Goal: Task Accomplishment & Management: Use online tool/utility

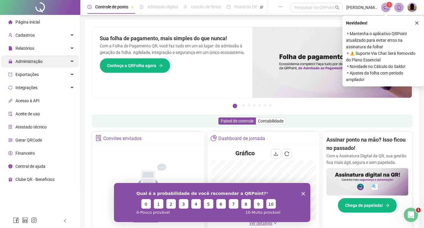
click at [44, 60] on div "Administração" at bounding box center [40, 61] width 78 height 12
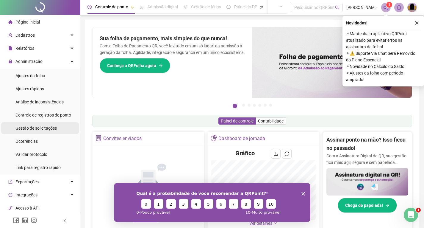
click at [42, 127] on span "Gestão de solicitações" at bounding box center [35, 128] width 41 height 5
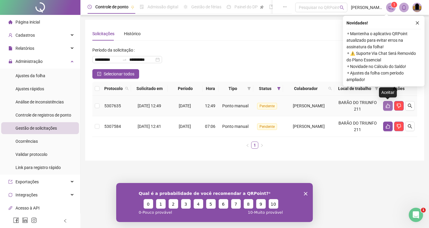
click at [387, 105] on icon "like" at bounding box center [387, 105] width 5 height 5
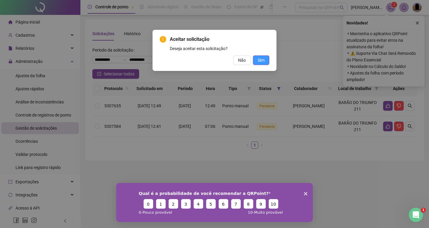
click at [262, 57] on button "Sim" at bounding box center [261, 60] width 16 height 10
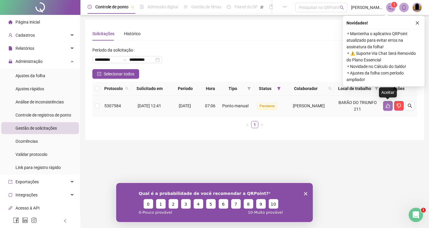
click at [387, 104] on icon "like" at bounding box center [387, 105] width 5 height 5
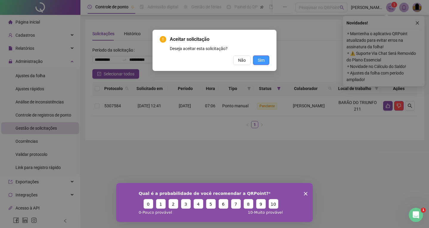
click at [262, 62] on span "Sim" at bounding box center [261, 60] width 7 height 7
